Goal: Information Seeking & Learning: Learn about a topic

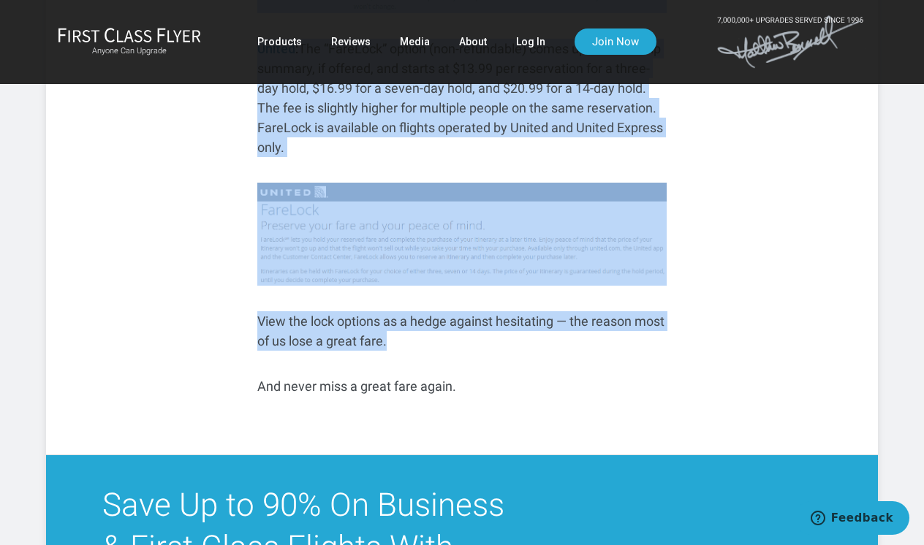
scroll to position [7718, 0]
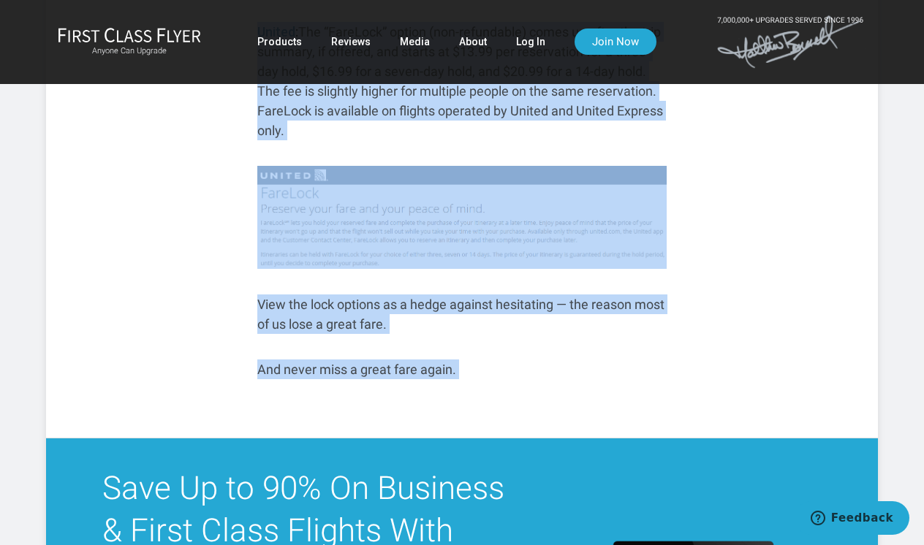
drag, startPoint x: 174, startPoint y: 98, endPoint x: 499, endPoint y: 353, distance: 413.5
copy article "Lore Ipsu Dolo, Sit Amet Consec: A Elit se 5079 Doei Temp-In Utlabore Etdolore …"
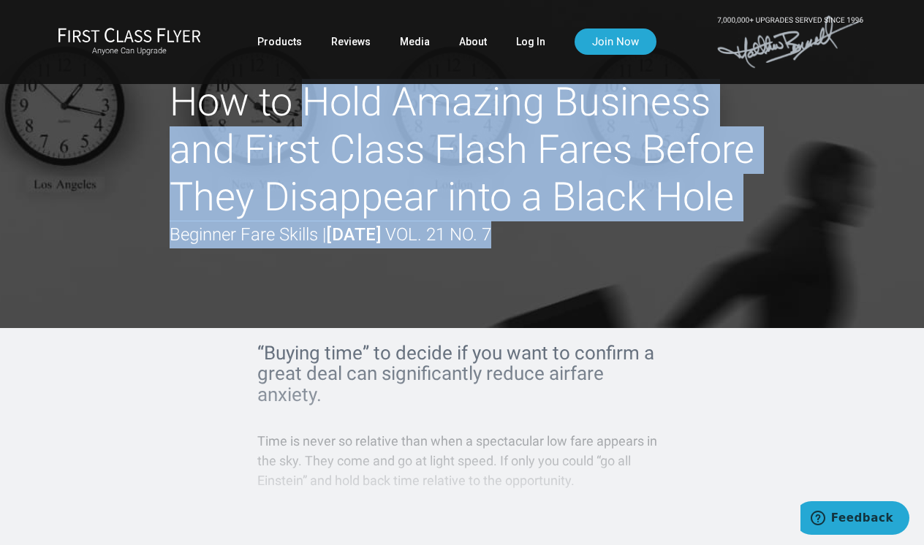
drag, startPoint x: 184, startPoint y: 102, endPoint x: 337, endPoint y: 329, distance: 274.0
click at [337, 328] on header "How to Hold Amazing Business and First Class Flash Fares Before They Disappear …" at bounding box center [462, 164] width 924 height 328
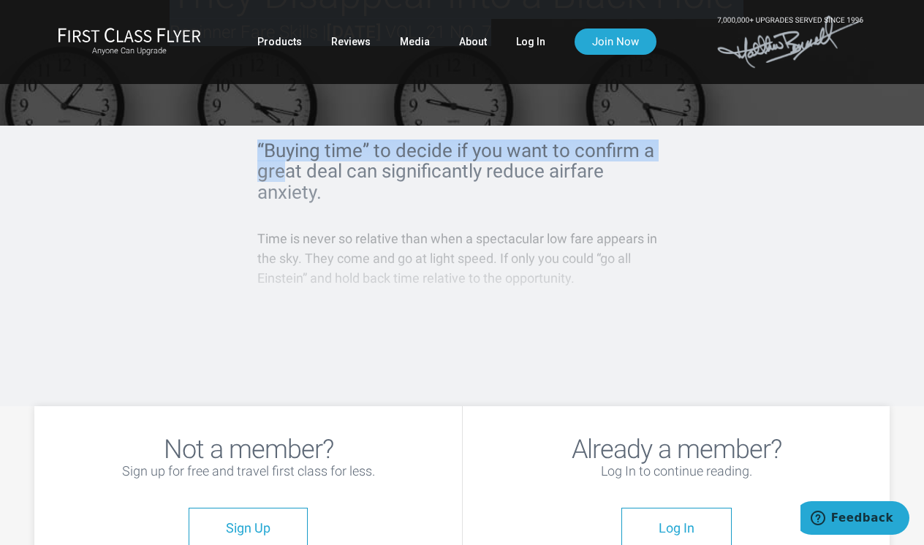
scroll to position [124, 0]
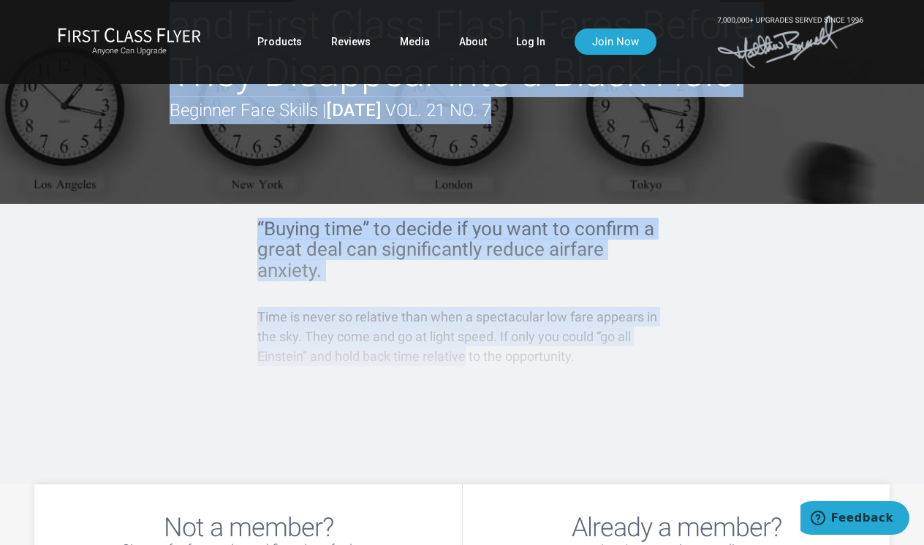
drag, startPoint x: 173, startPoint y: 99, endPoint x: 467, endPoint y: 397, distance: 419.3
click at [467, 397] on article "How to Hold Amazing Business and First Class Flash Fares Before They Disappear …" at bounding box center [462, 180] width 924 height 609
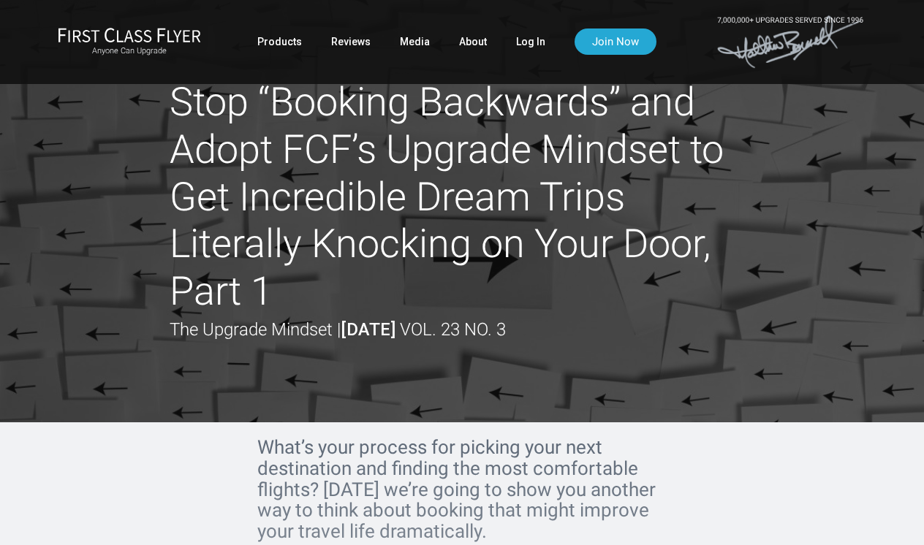
drag, startPoint x: 181, startPoint y: 104, endPoint x: 290, endPoint y: 303, distance: 227.4
click at [290, 303] on h1 "Stop “Booking Backwards” and Adopt FCF’s Upgrade Mindset to Get Incredible Drea…" at bounding box center [462, 197] width 585 height 237
drag, startPoint x: 173, startPoint y: 96, endPoint x: 274, endPoint y: 286, distance: 215.2
click at [274, 286] on h1 "Stop “Booking Backwards” and Adopt FCF’s Upgrade Mindset to Get Incredible Drea…" at bounding box center [462, 197] width 585 height 237
copy h1 "Stop “Booking Backwards” and Adopt FCF’s Upgrade Mindset to Get Incredible Drea…"
